Goal: Task Accomplishment & Management: Use online tool/utility

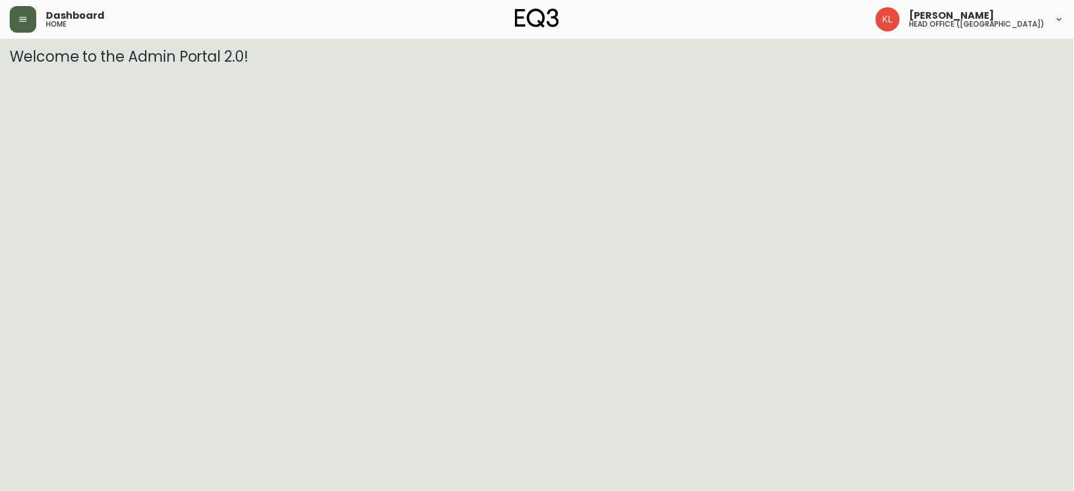
click at [31, 18] on button "button" at bounding box center [23, 19] width 27 height 27
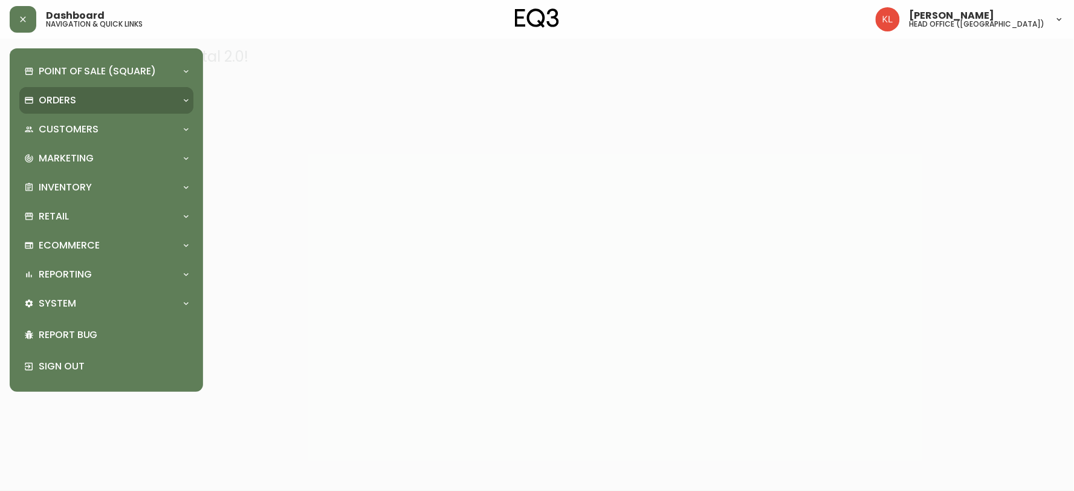
click at [63, 94] on p "Orders" at bounding box center [57, 100] width 37 height 13
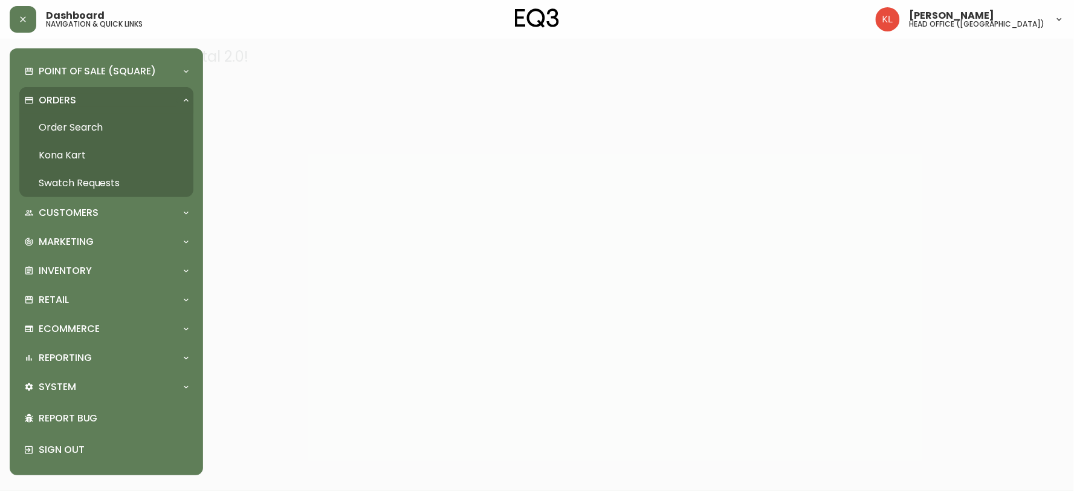
click at [86, 122] on link "Order Search" at bounding box center [106, 128] width 174 height 28
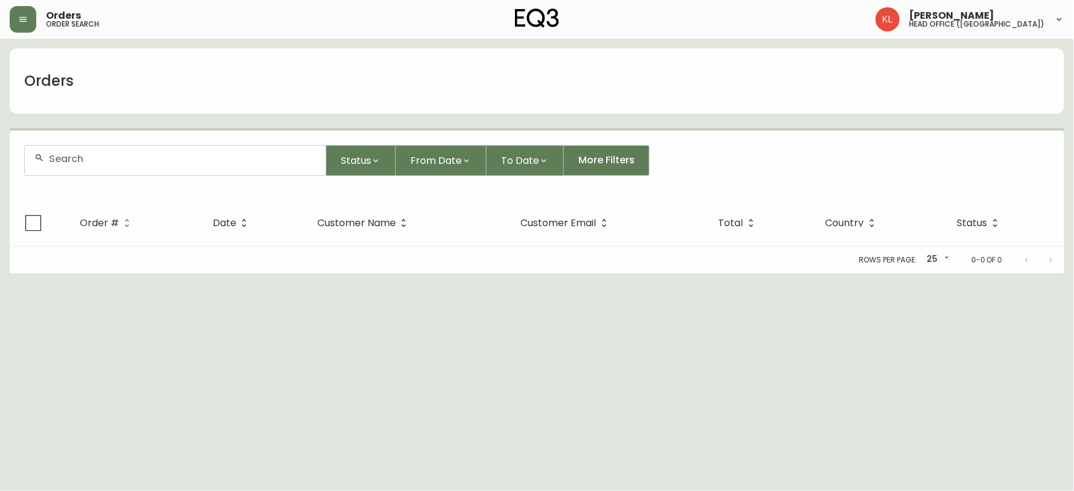
click at [110, 164] on input "text" at bounding box center [182, 158] width 267 height 11
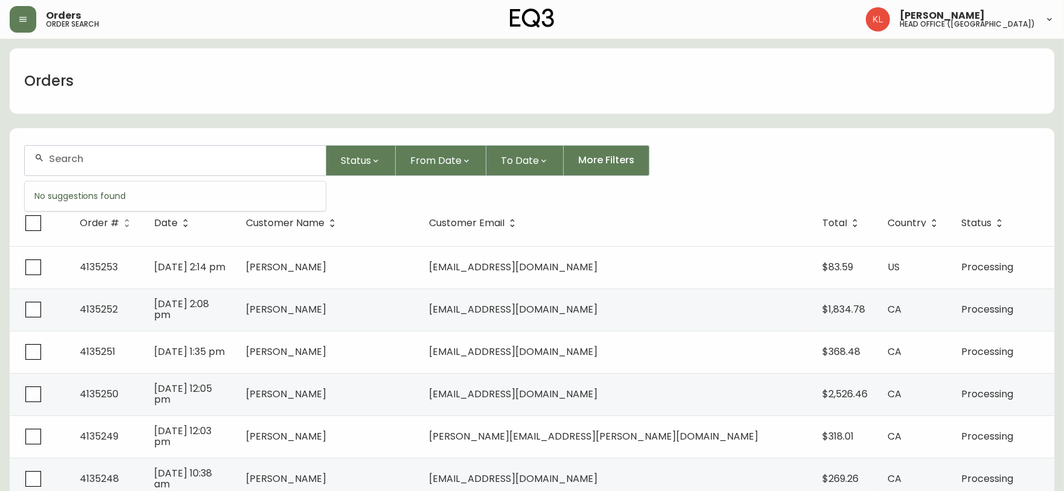
paste input "4026157"
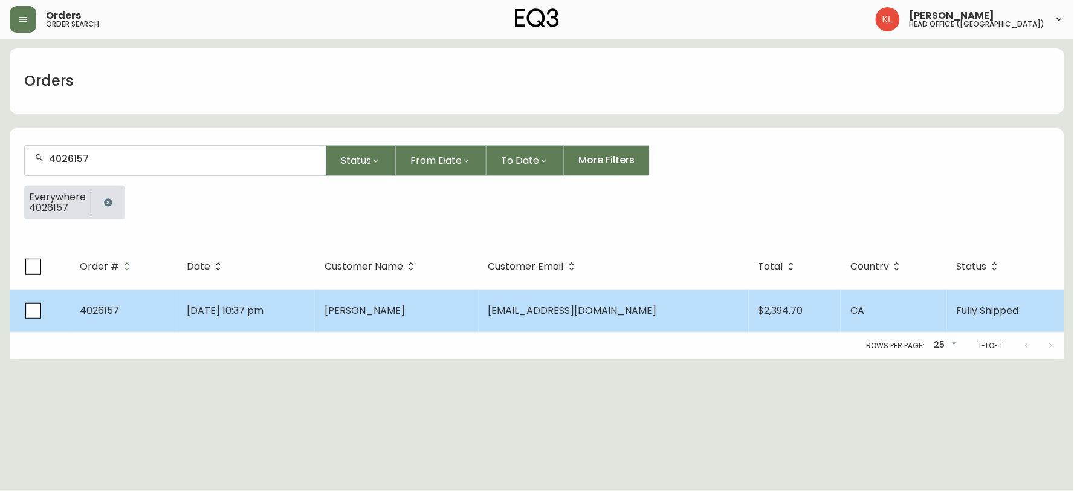
type input "4026157"
click at [227, 316] on span "[DATE] 10:37 pm" at bounding box center [225, 310] width 77 height 14
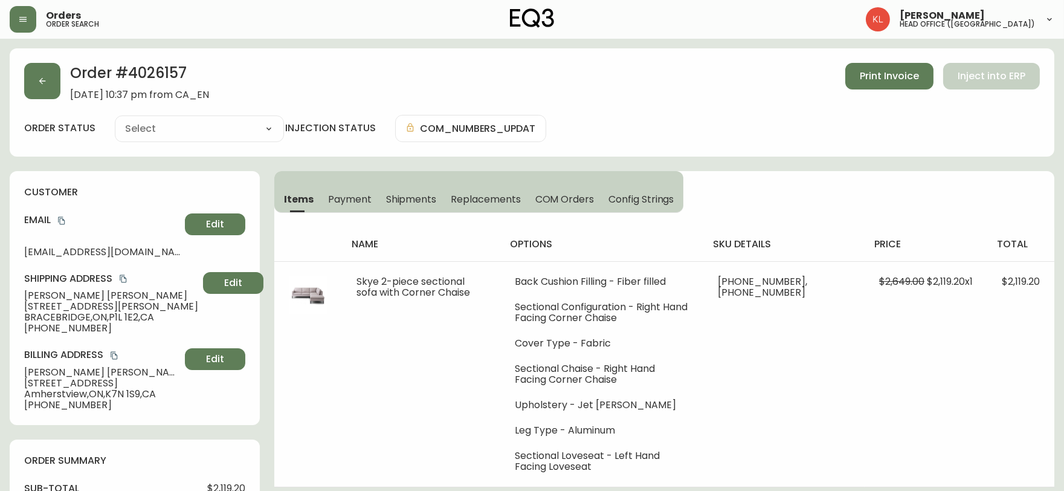
type input "Fully Shipped"
select select "FULLY_SHIPPED"
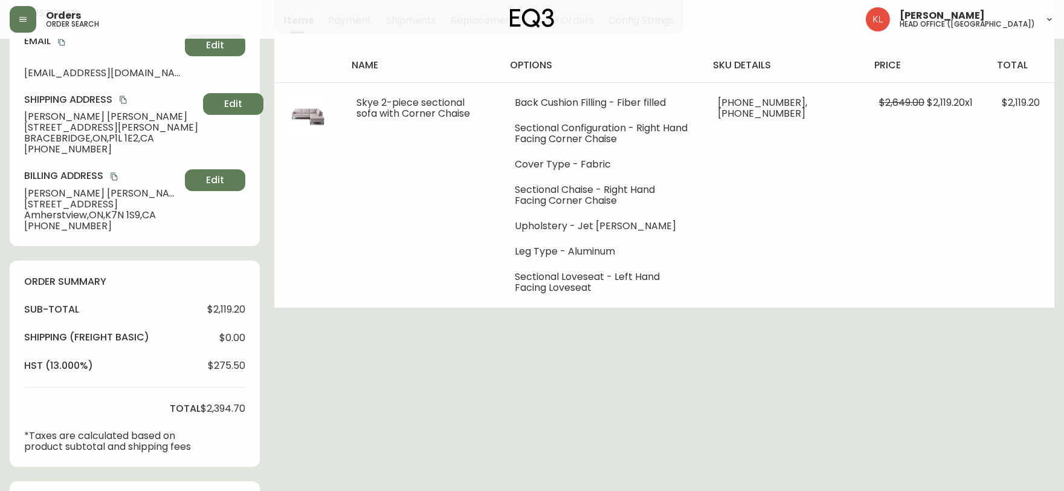
scroll to position [201, 0]
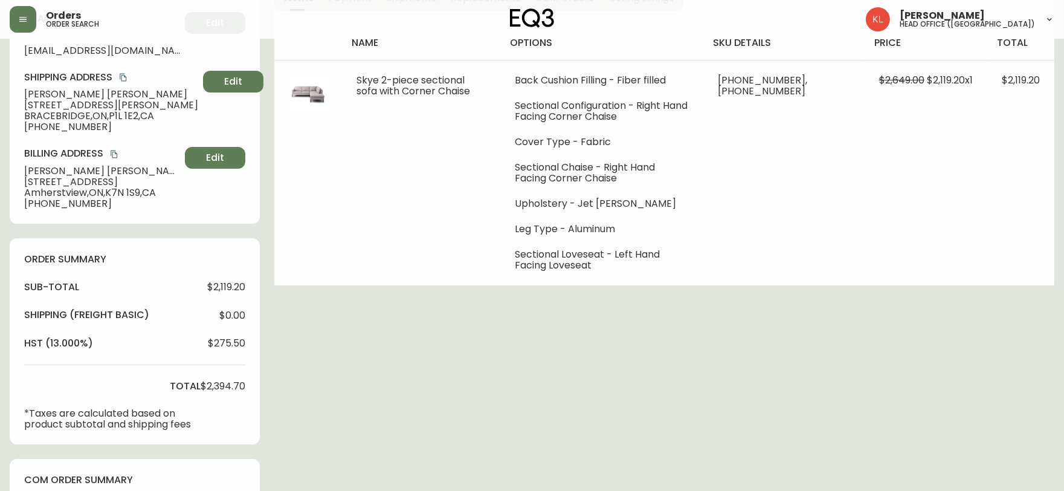
drag, startPoint x: 134, startPoint y: 7, endPoint x: 143, endPoint y: 5, distance: 8.8
click at [134, 7] on div "Orders order search" at bounding box center [184, 19] width 348 height 27
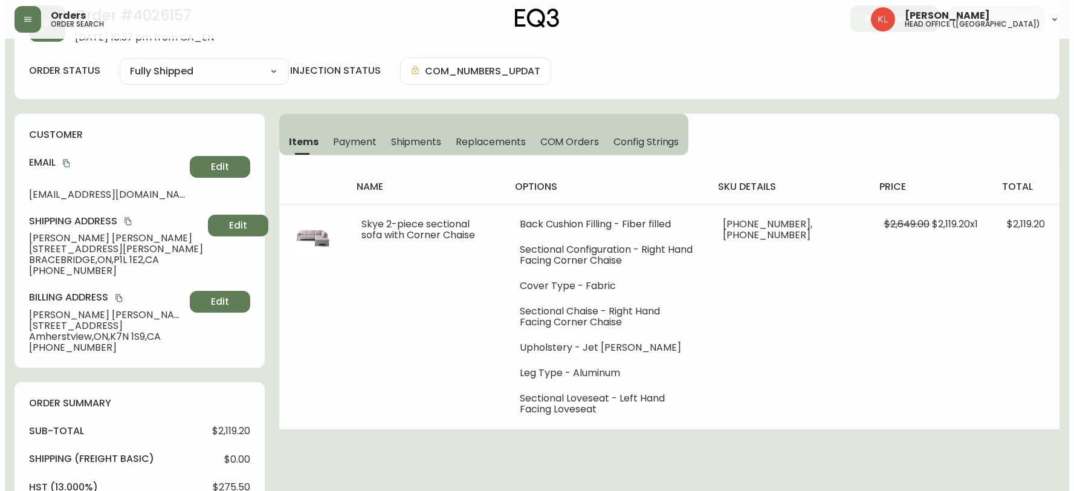
scroll to position [0, 0]
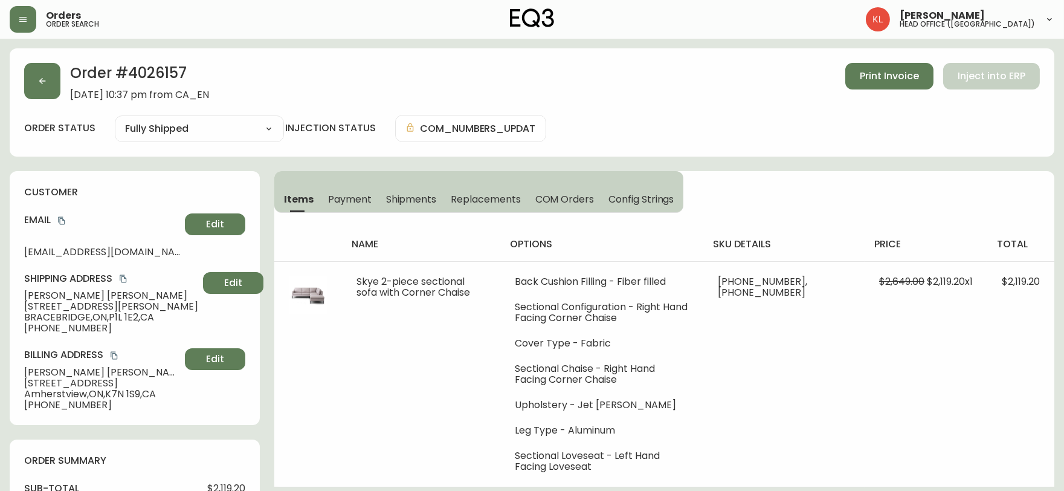
click at [62, 74] on div "Order # 4026157 [DATE] 10:37 pm from CA_EN Print Invoice Inject into ERP" at bounding box center [532, 81] width 1016 height 37
click at [20, 88] on div "Order # 4026157 [DATE] 10:37 pm from CA_EN Print Invoice Inject into ERP order …" at bounding box center [532, 102] width 1045 height 108
click at [43, 87] on button "button" at bounding box center [42, 81] width 36 height 36
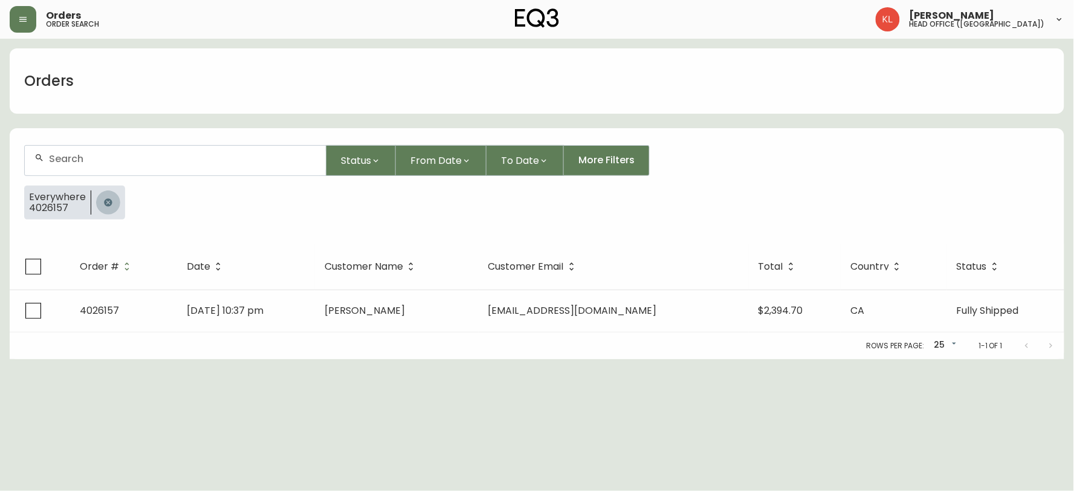
click at [112, 208] on button "button" at bounding box center [108, 202] width 24 height 24
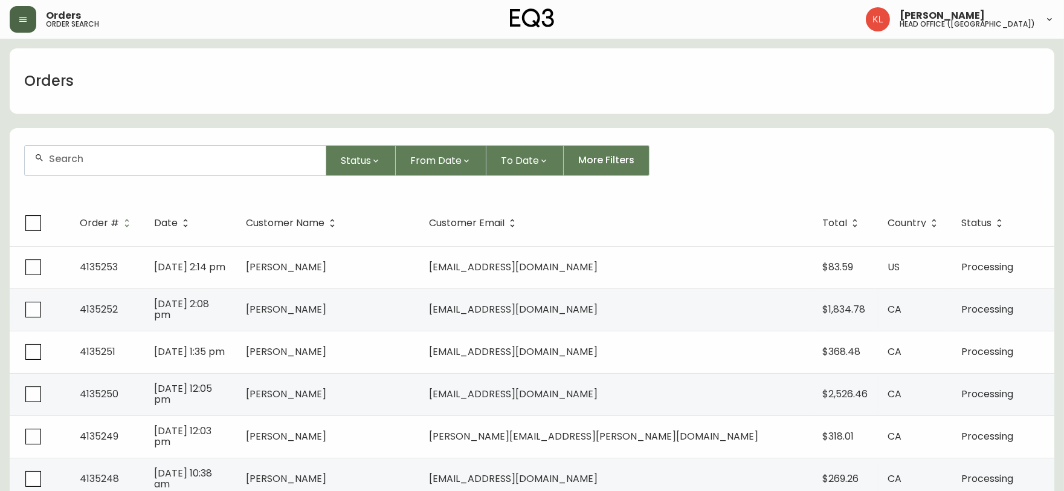
click at [20, 9] on button "button" at bounding box center [23, 19] width 27 height 27
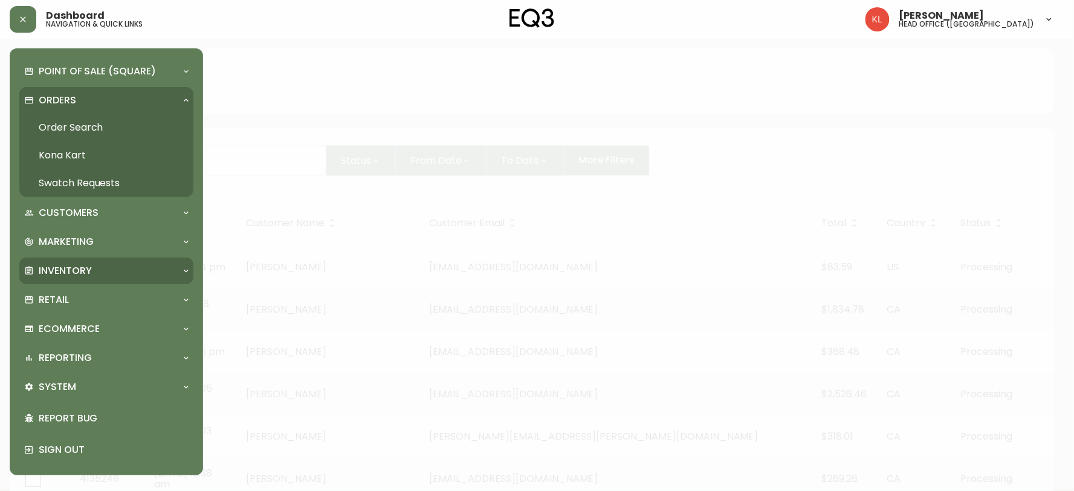
click at [95, 264] on div "Inventory" at bounding box center [100, 270] width 152 height 13
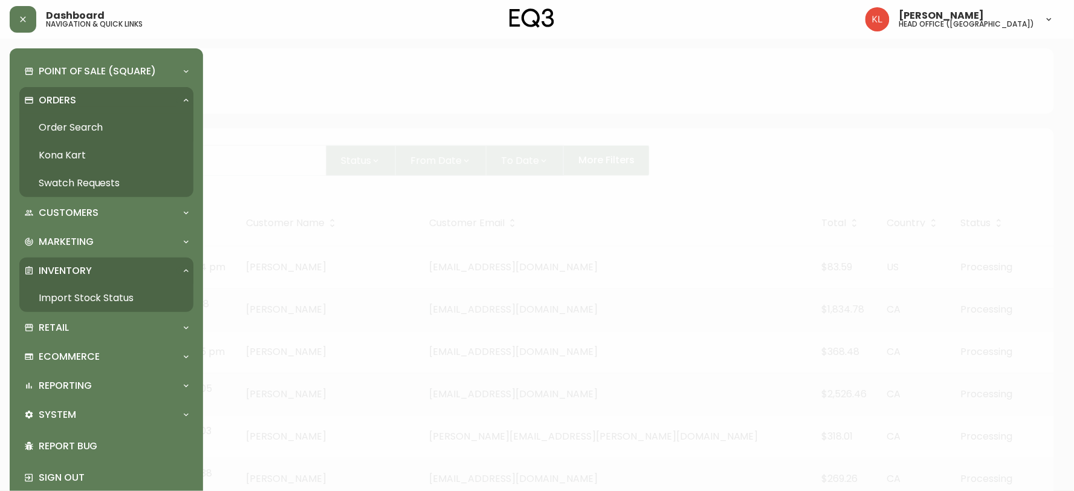
click at [111, 298] on link "Import Stock Status" at bounding box center [106, 298] width 174 height 28
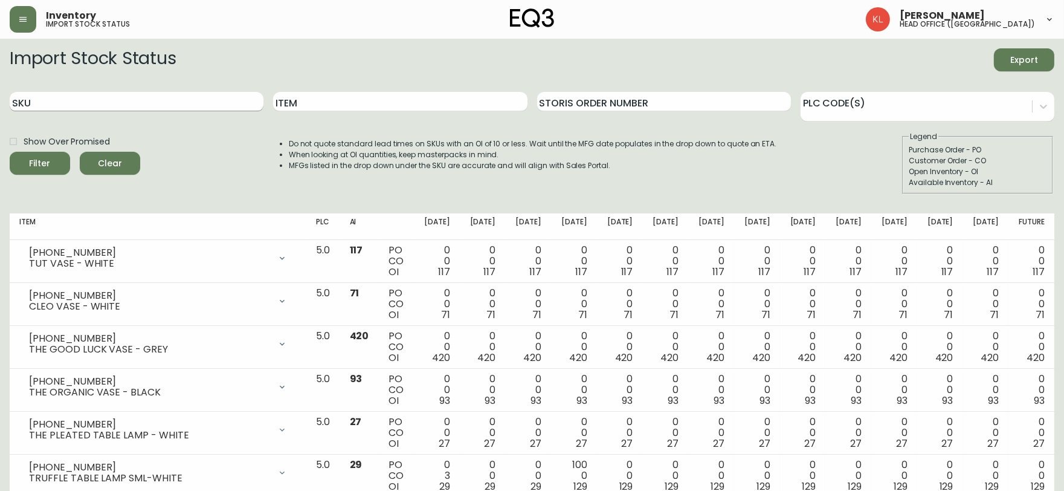
click at [104, 108] on input "SKU" at bounding box center [137, 101] width 254 height 19
type input "7220-510-1-"
type input "B"
click at [104, 108] on input "7220-510-1-" at bounding box center [137, 101] width 254 height 19
type input "7220-510-1-B"
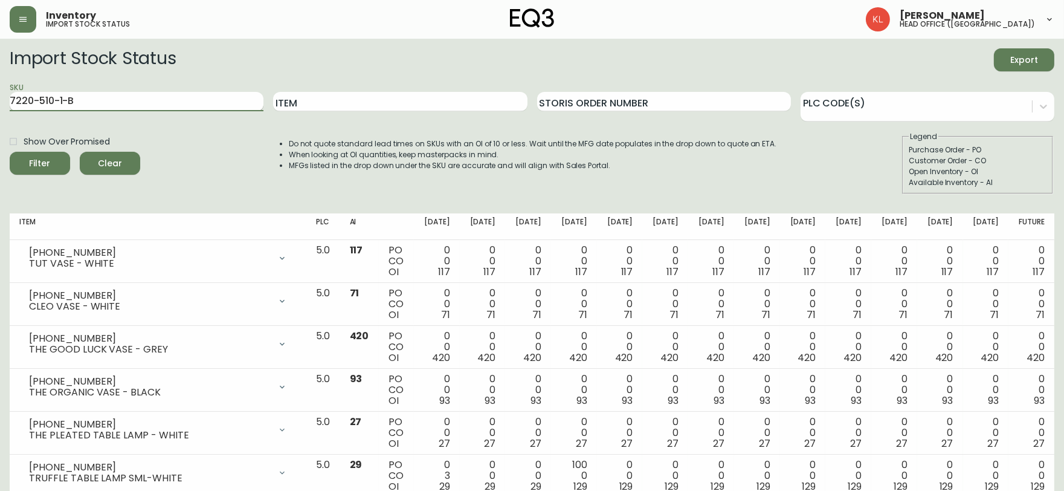
click at [10, 152] on button "Filter" at bounding box center [40, 163] width 60 height 23
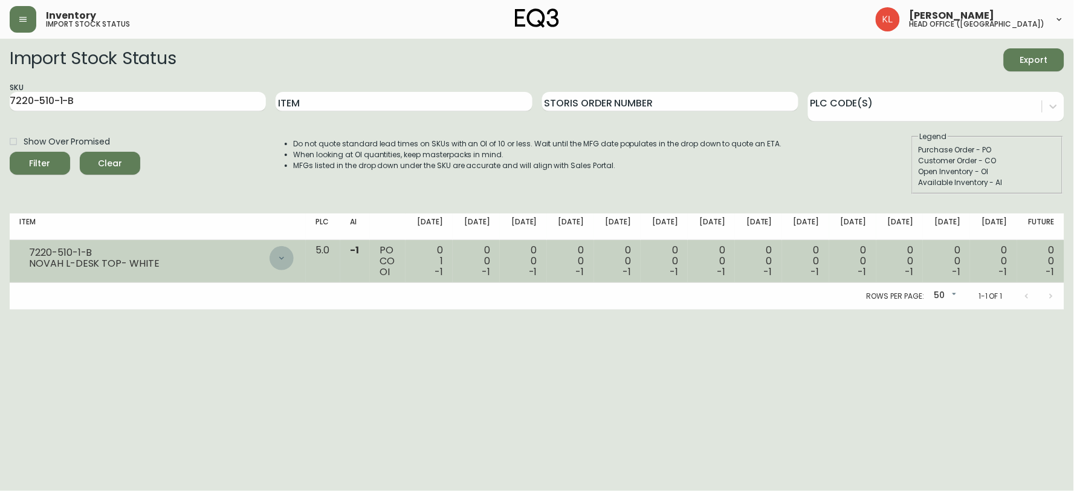
click at [287, 253] on icon at bounding box center [282, 258] width 10 height 10
